Goal: Information Seeking & Learning: Learn about a topic

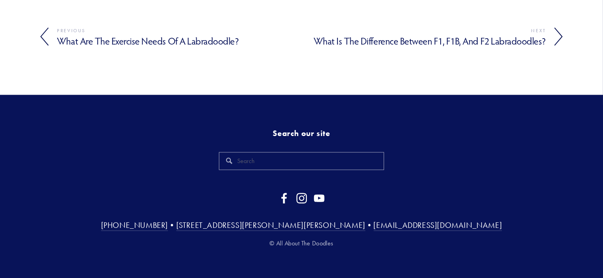
scroll to position [1518, 0]
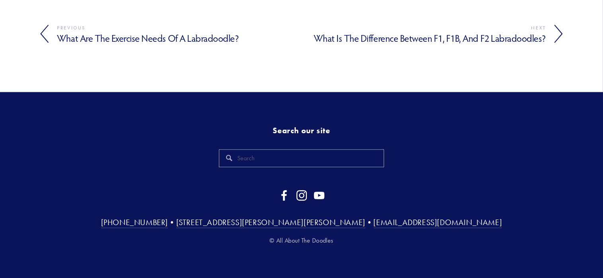
click at [457, 39] on h4 "What Is the Difference Between F1, F1B, and F2 Labradoodles?" at bounding box center [424, 39] width 245 height 12
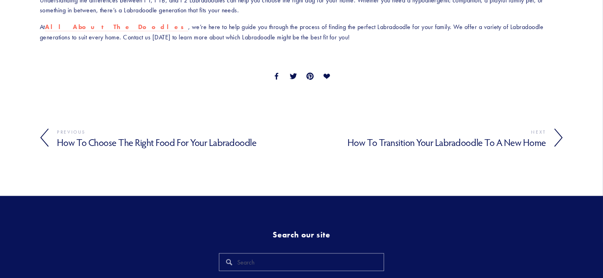
scroll to position [1274, 0]
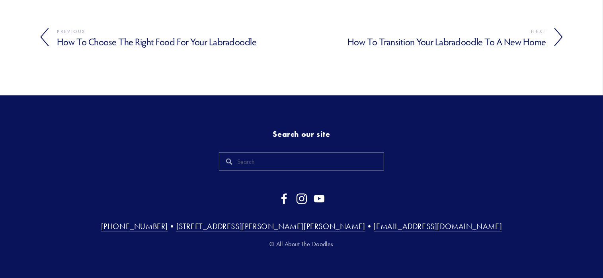
click at [154, 42] on h4 "How to Choose the Right Food for Your Labradoodle" at bounding box center [179, 42] width 245 height 12
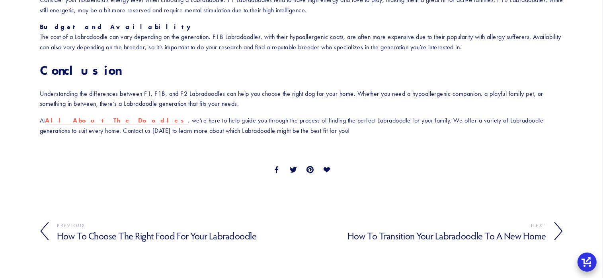
scroll to position [955, 0]
